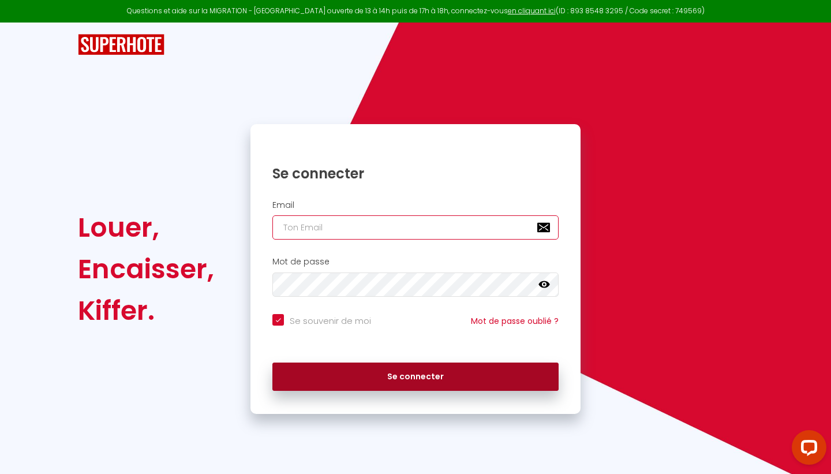
type input "[EMAIL_ADDRESS][DOMAIN_NAME]"
click at [427, 377] on button "Se connecter" at bounding box center [415, 376] width 286 height 29
checkbox input "true"
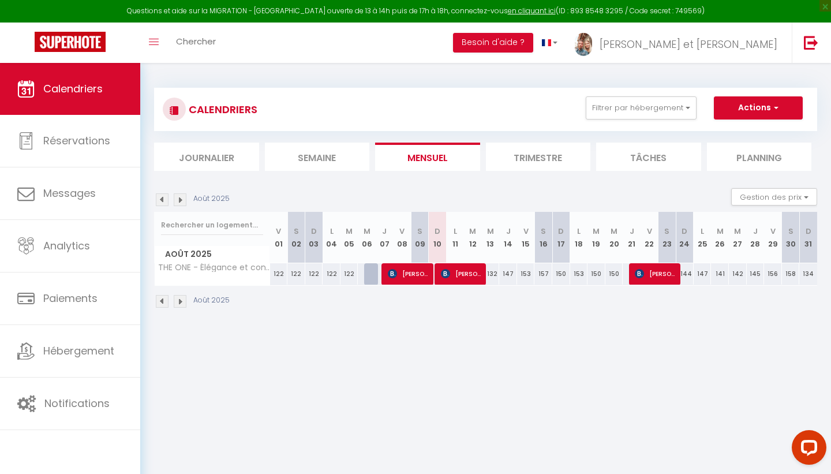
click at [523, 151] on li "Trimestre" at bounding box center [538, 157] width 105 height 28
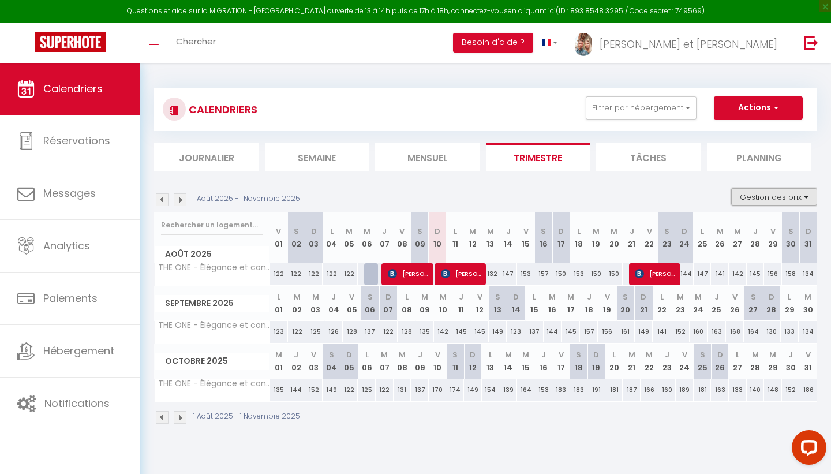
click at [811, 201] on button "Gestion des prix" at bounding box center [774, 196] width 86 height 17
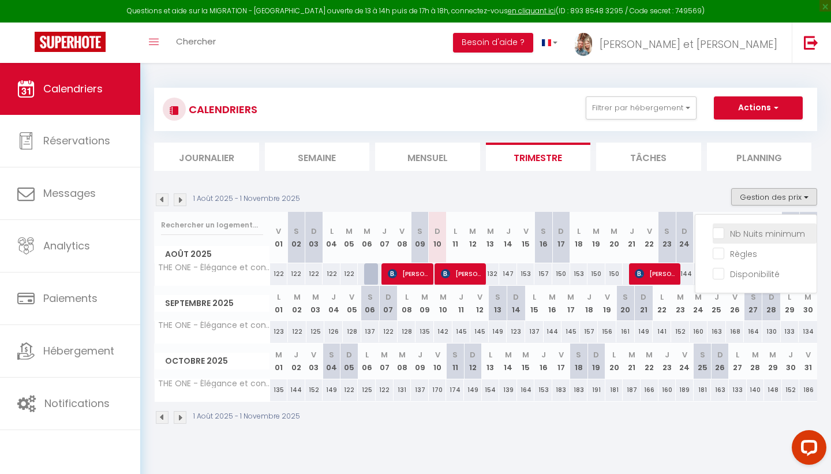
click at [773, 233] on input "Nb Nuits minimum" at bounding box center [765, 233] width 104 height 12
checkbox input "true"
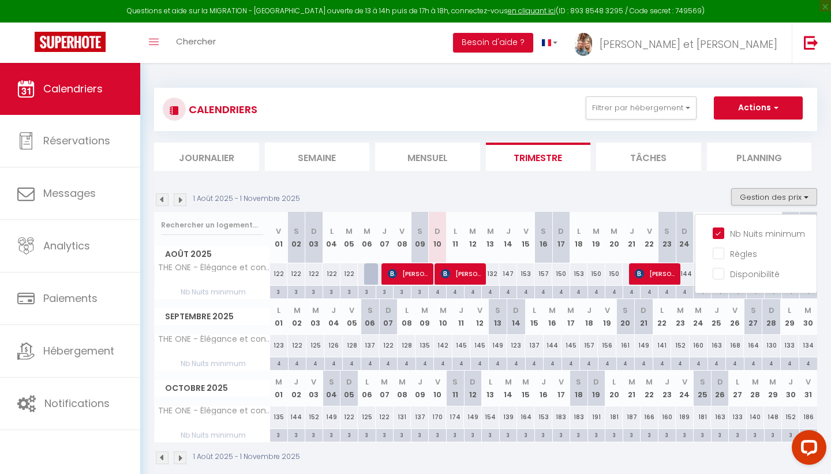
click at [648, 193] on div "1 Août 2025 - 1 Novembre 2025 Gestion des prix Nb Nuits minimum Règles Disponib…" at bounding box center [485, 200] width 663 height 24
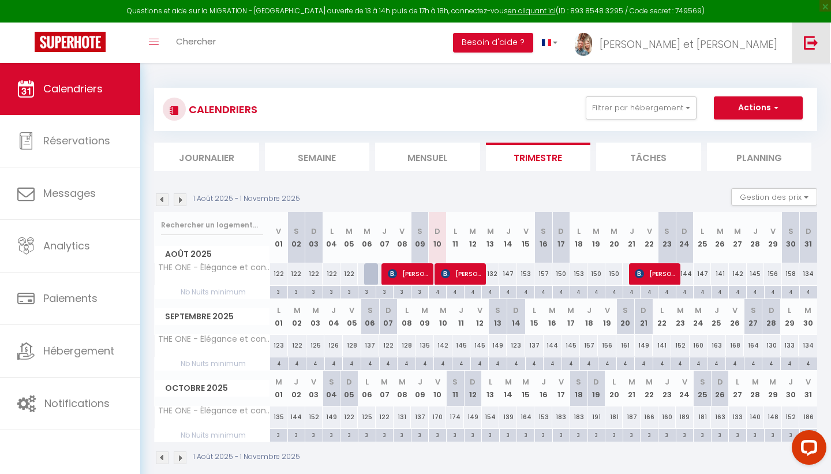
click at [815, 47] on img at bounding box center [811, 42] width 14 height 14
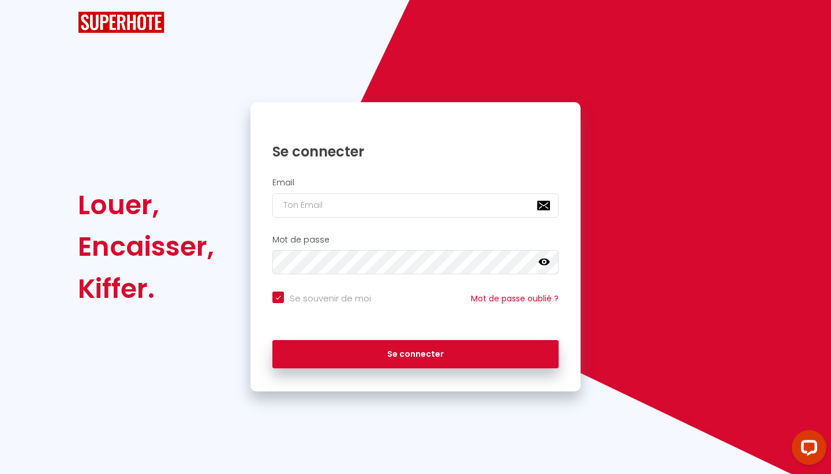
checkbox input "true"
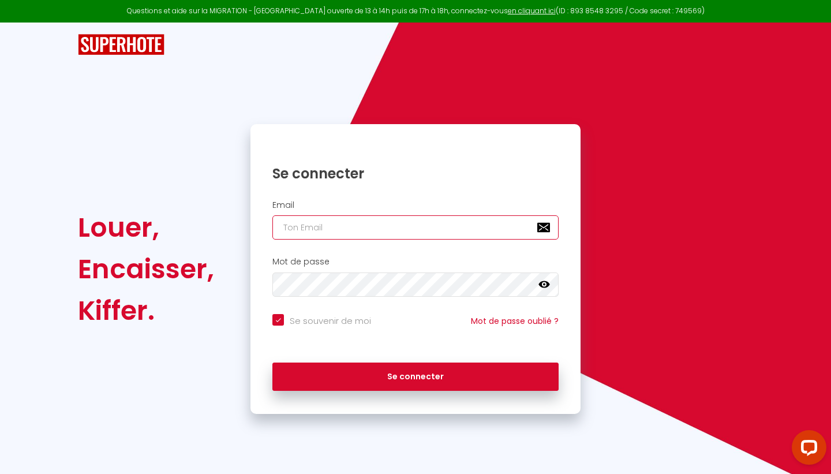
type input "[EMAIL_ADDRESS][DOMAIN_NAME]"
checkbox input "true"
